Goal: Transaction & Acquisition: Subscribe to service/newsletter

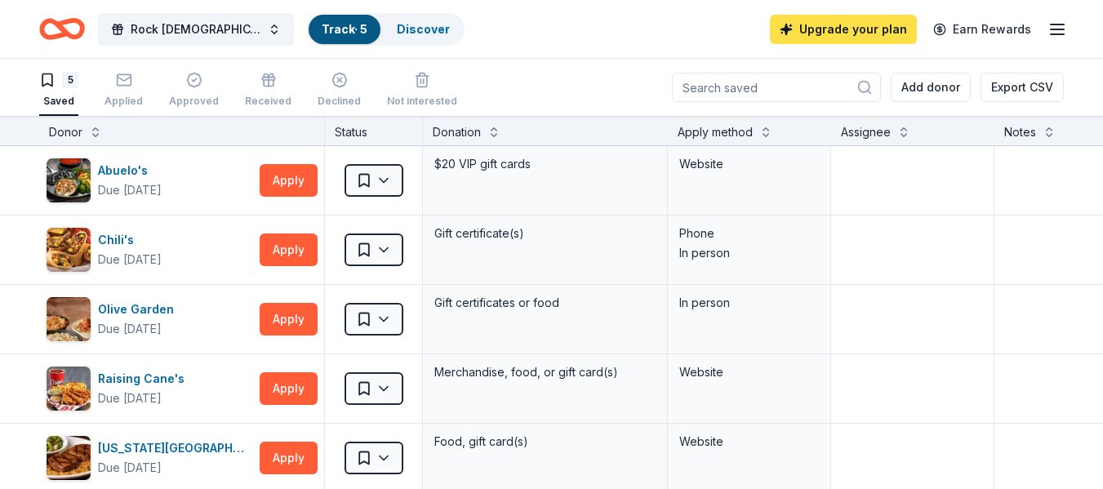
click at [827, 29] on link "Upgrade your plan" at bounding box center [843, 29] width 147 height 29
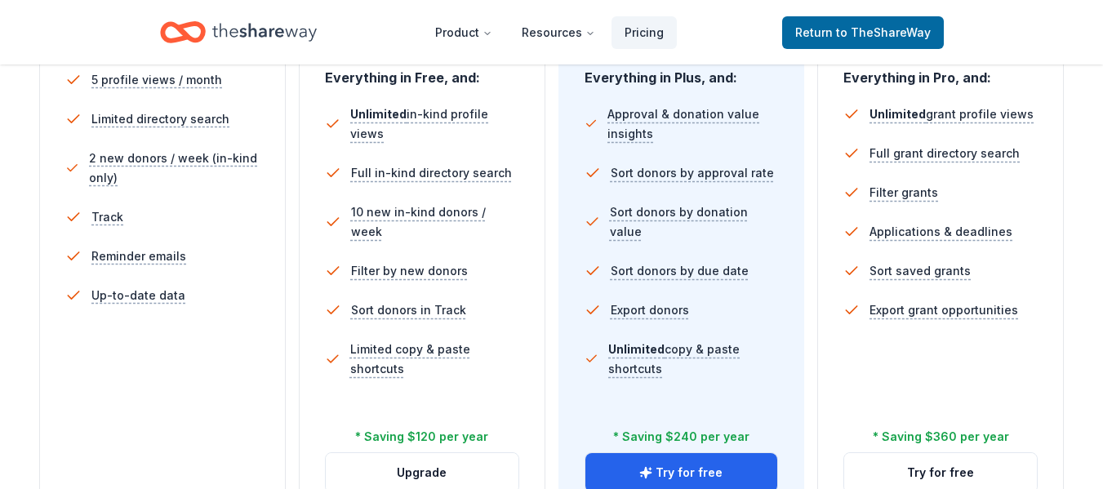
scroll to position [667, 0]
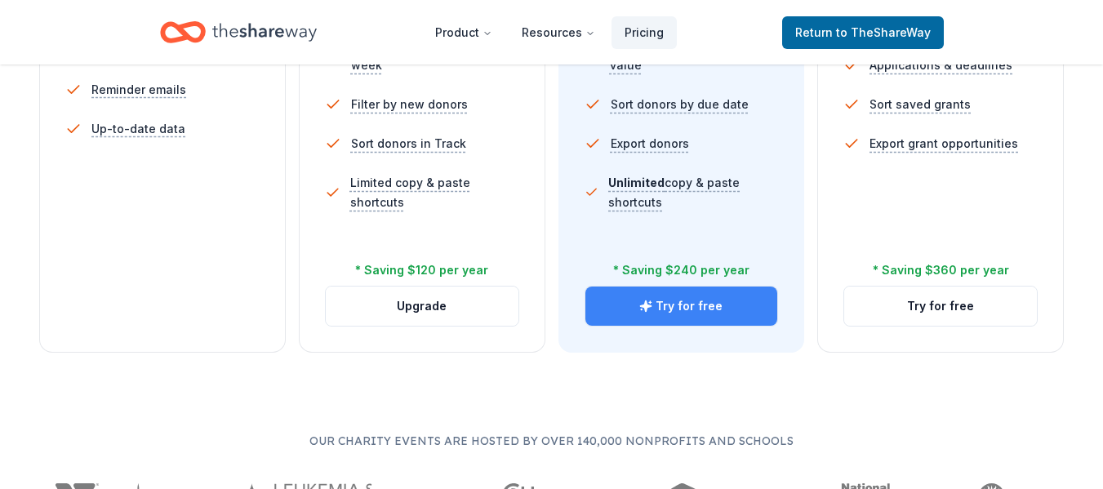
click at [678, 302] on button "Try for free" at bounding box center [681, 305] width 193 height 39
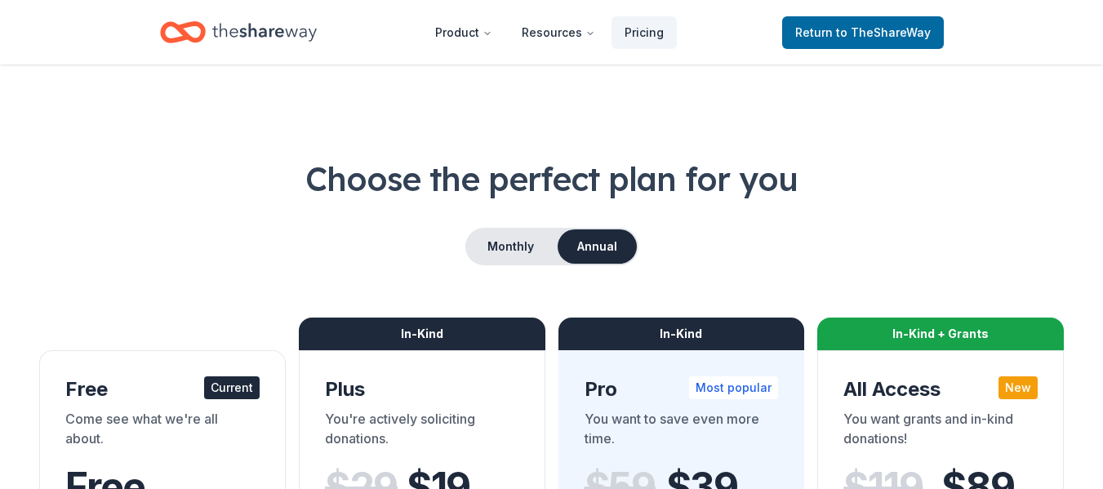
scroll to position [667, 0]
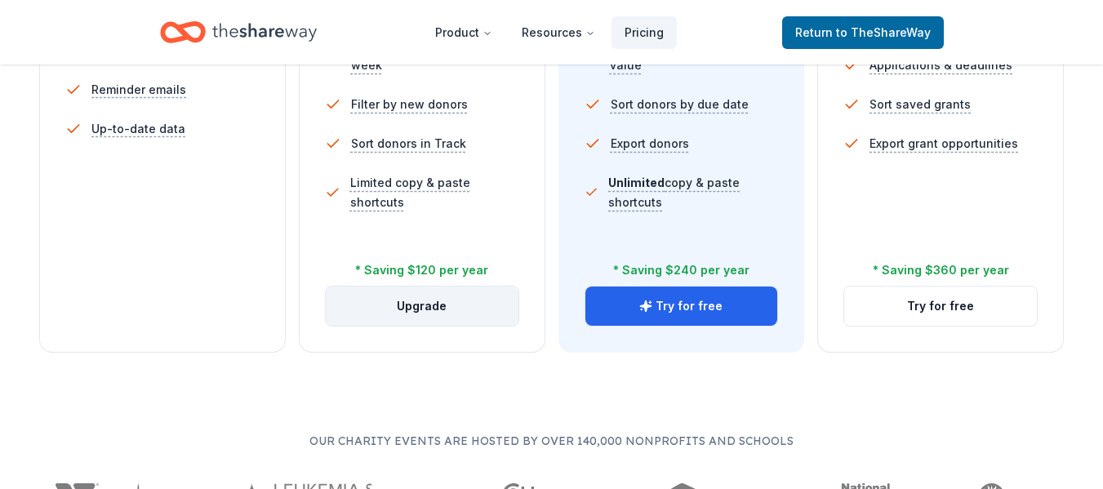
click at [395, 307] on button "Upgrade" at bounding box center [422, 305] width 193 height 39
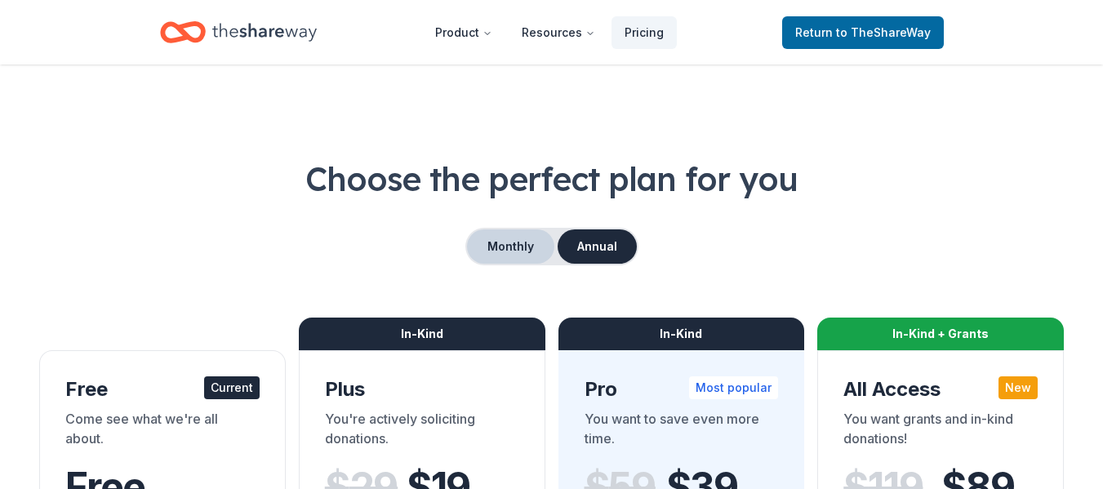
click at [498, 259] on button "Monthly" at bounding box center [510, 246] width 87 height 34
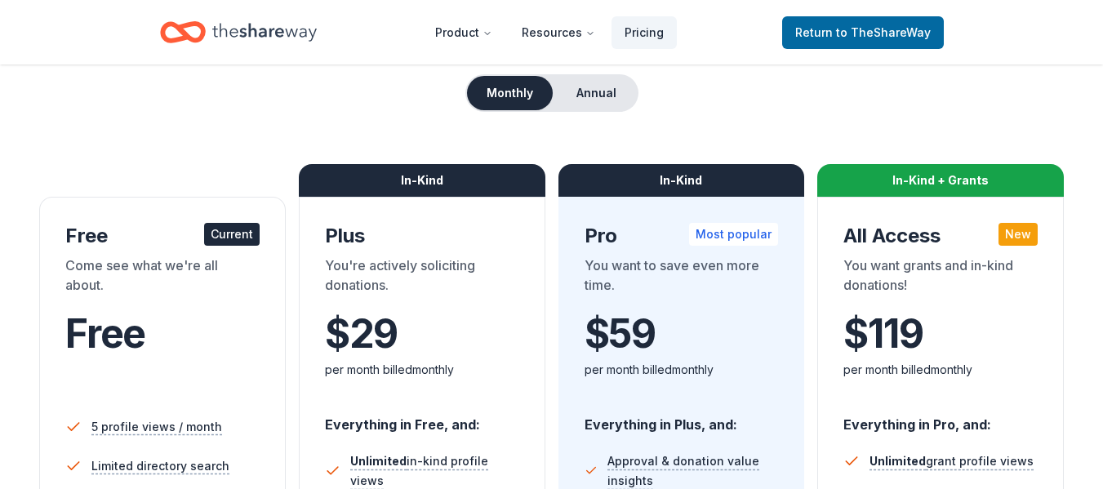
scroll to position [152, 0]
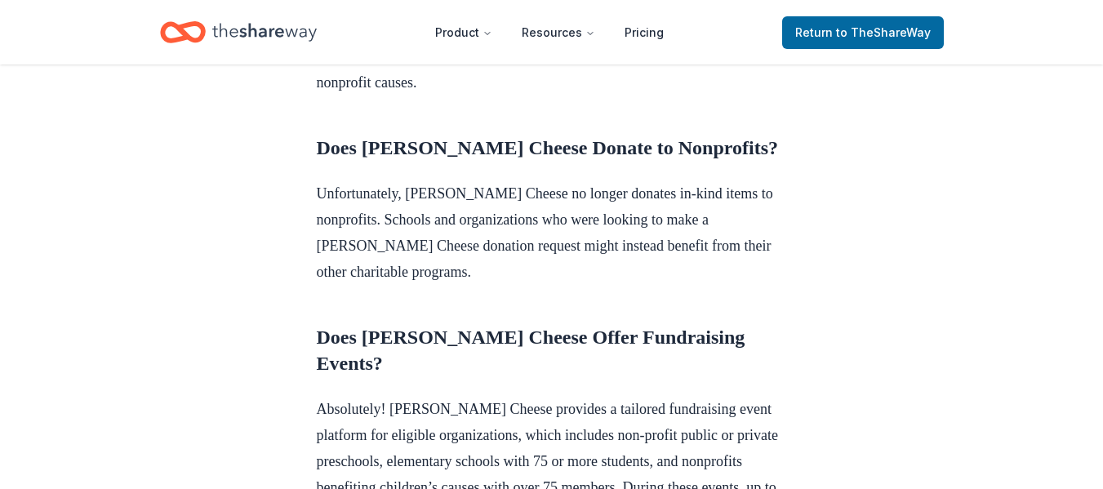
scroll to position [899, 0]
